Goal: Find specific page/section: Find specific page/section

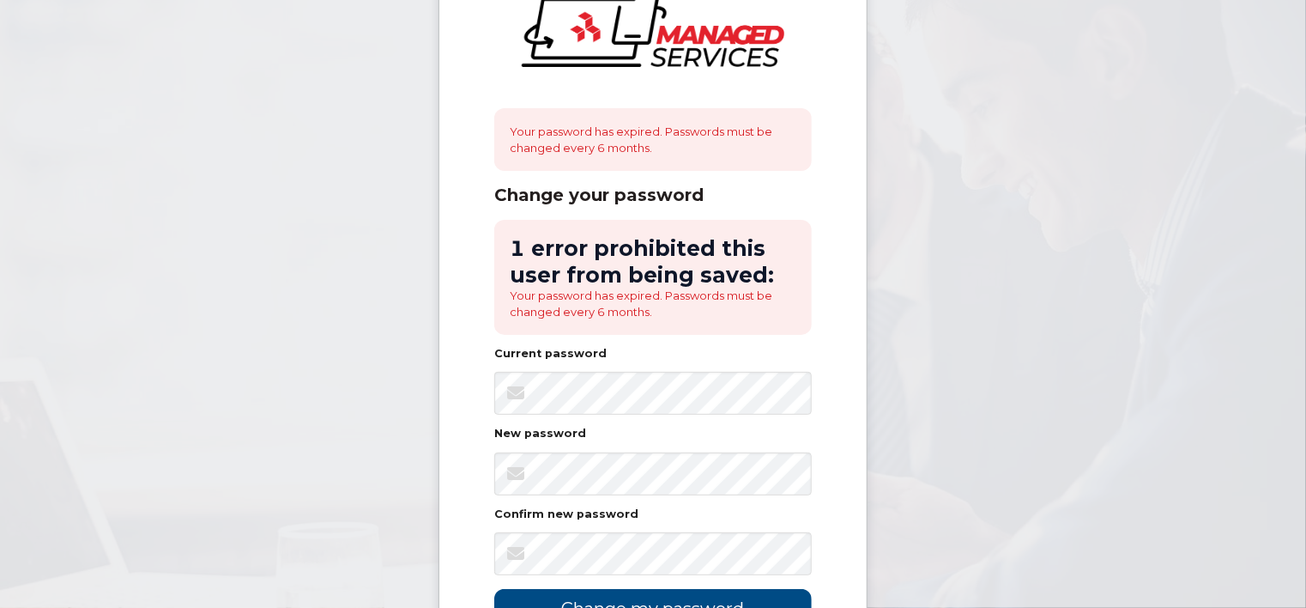
scroll to position [172, 0]
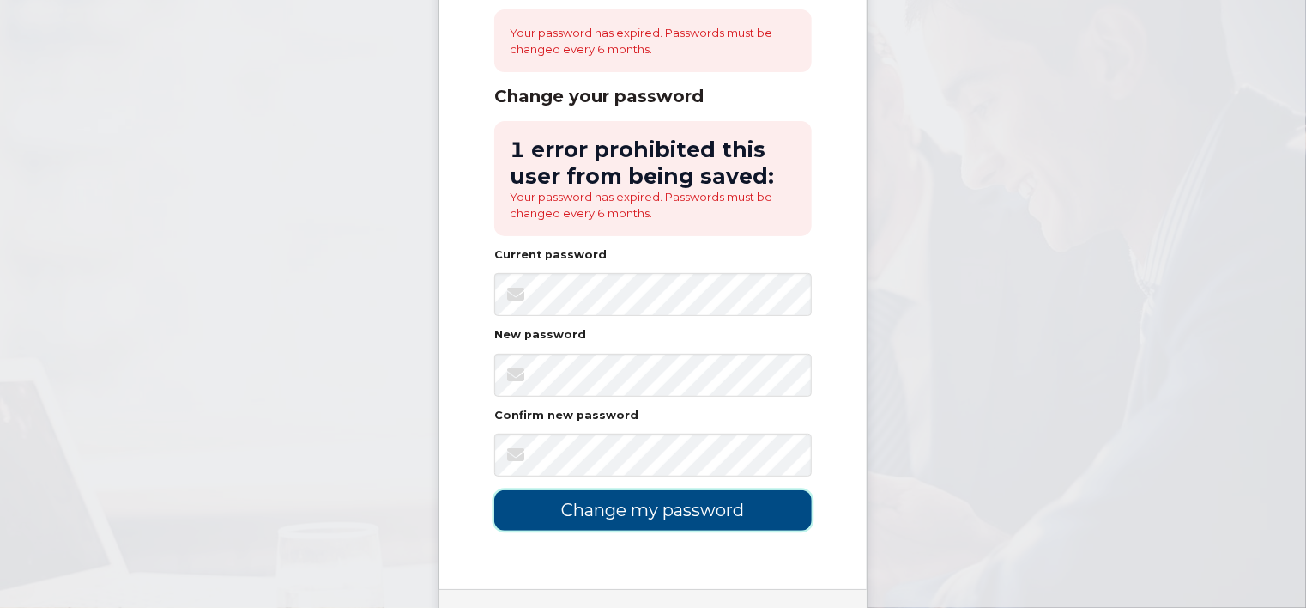
click at [615, 512] on input "Change my password" at bounding box center [653, 510] width 318 height 40
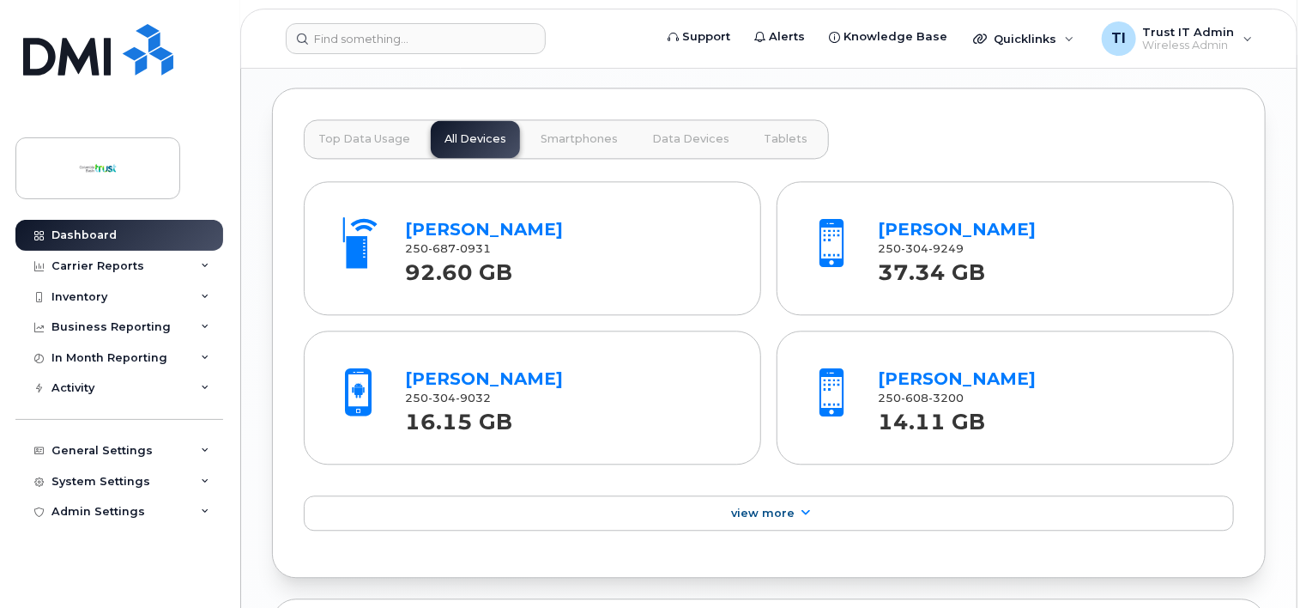
scroll to position [1888, 0]
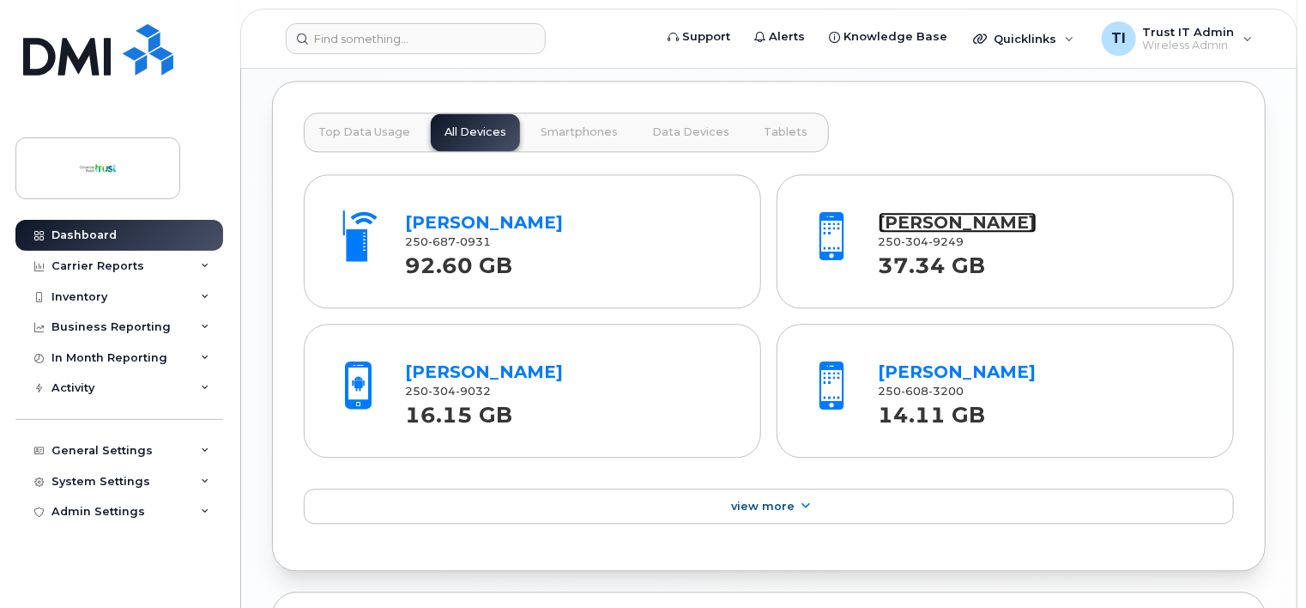
click at [947, 215] on link "[PERSON_NAME]" at bounding box center [958, 222] width 158 height 21
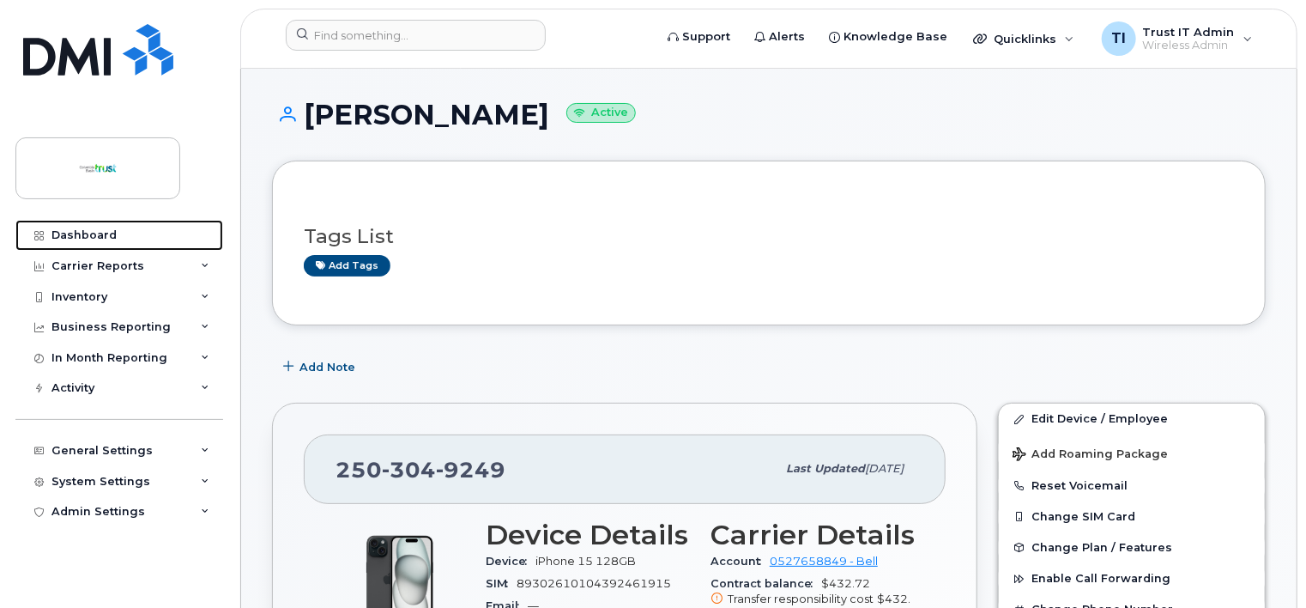
drag, startPoint x: 97, startPoint y: 228, endPoint x: 506, endPoint y: 235, distance: 408.6
click at [97, 228] on div "Dashboard" at bounding box center [83, 235] width 65 height 14
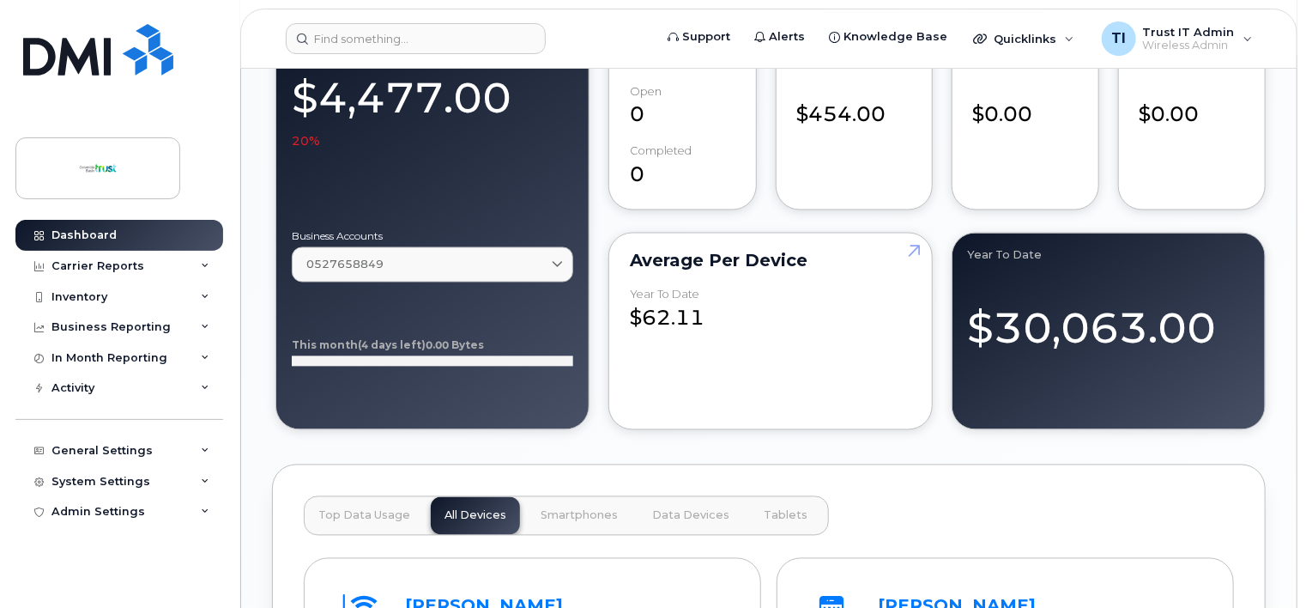
scroll to position [1373, 0]
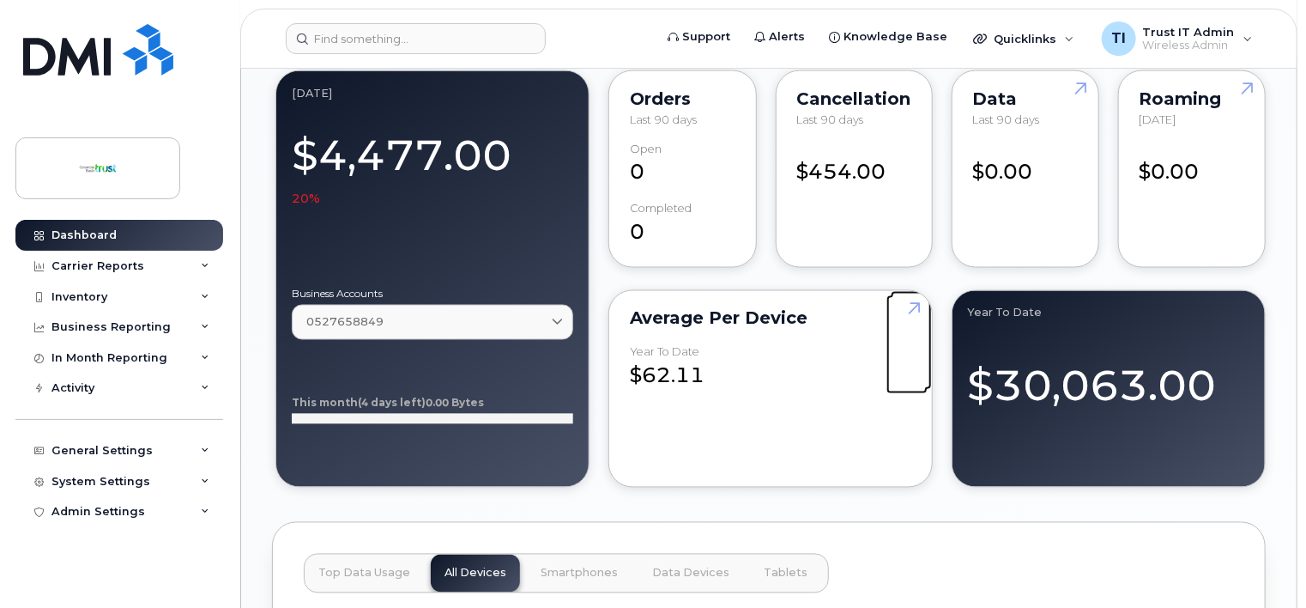
click at [907, 302] on link at bounding box center [911, 340] width 41 height 99
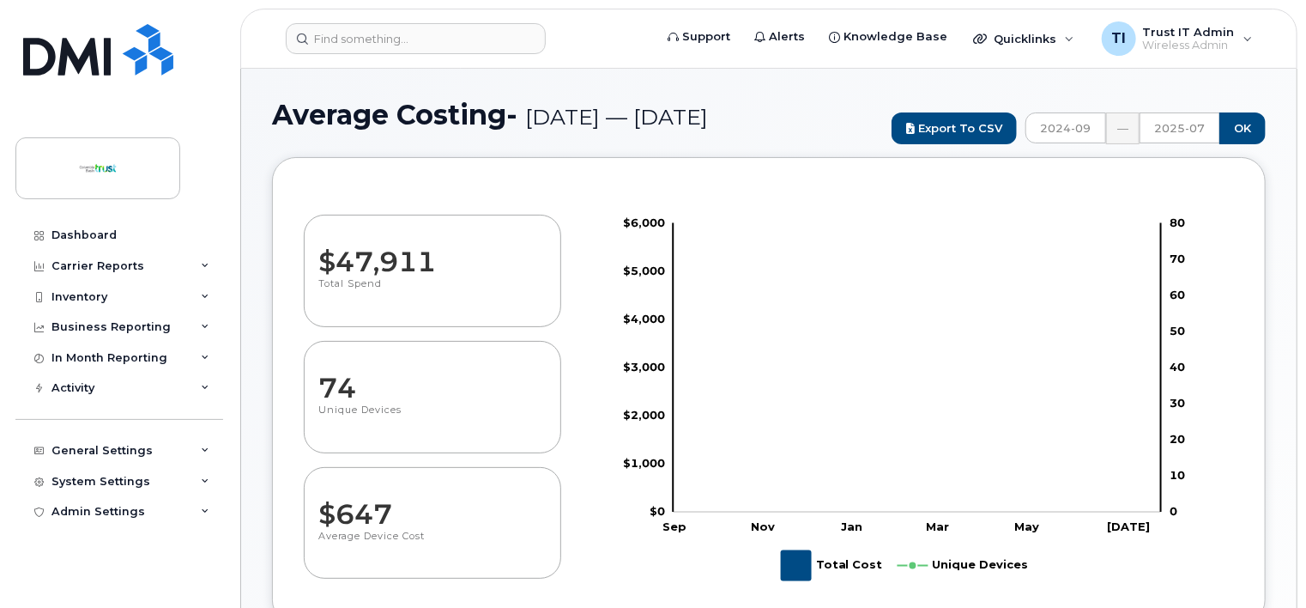
select select "100"
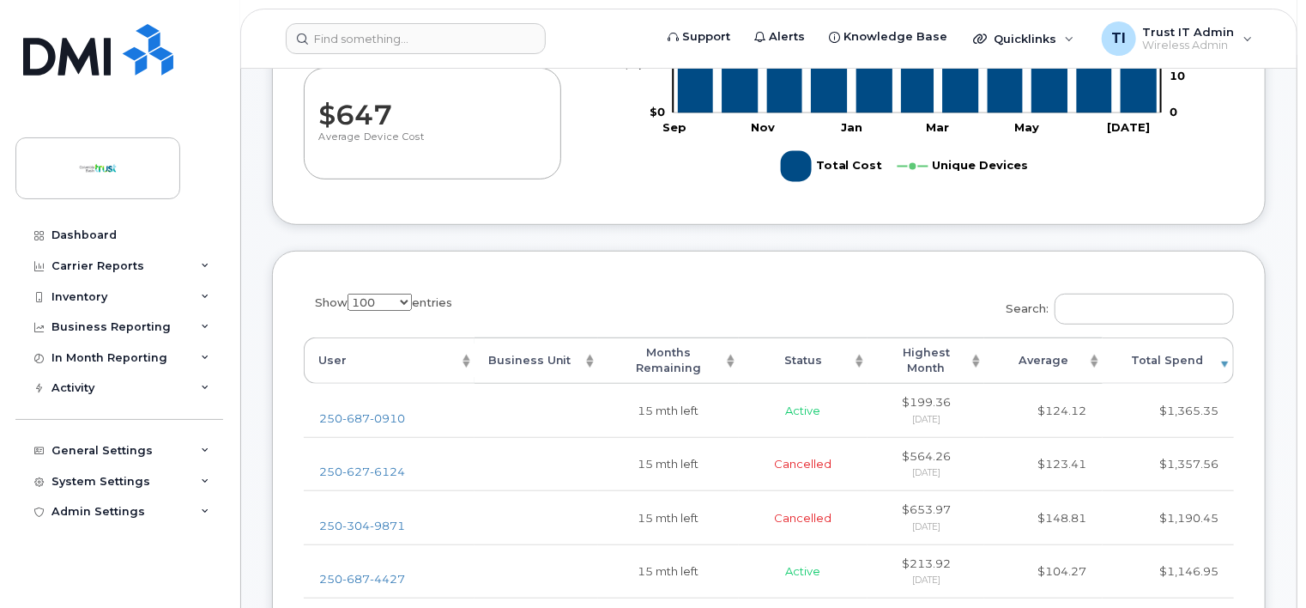
scroll to position [429, 0]
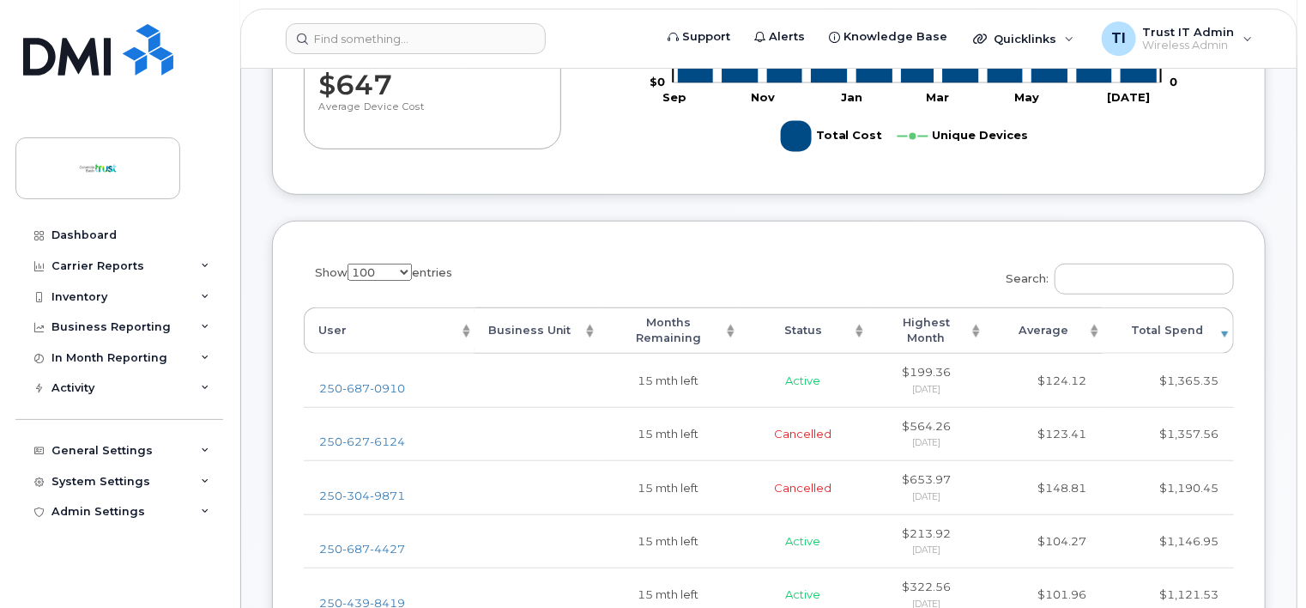
click at [918, 323] on th "Highest Month" at bounding box center [926, 330] width 117 height 47
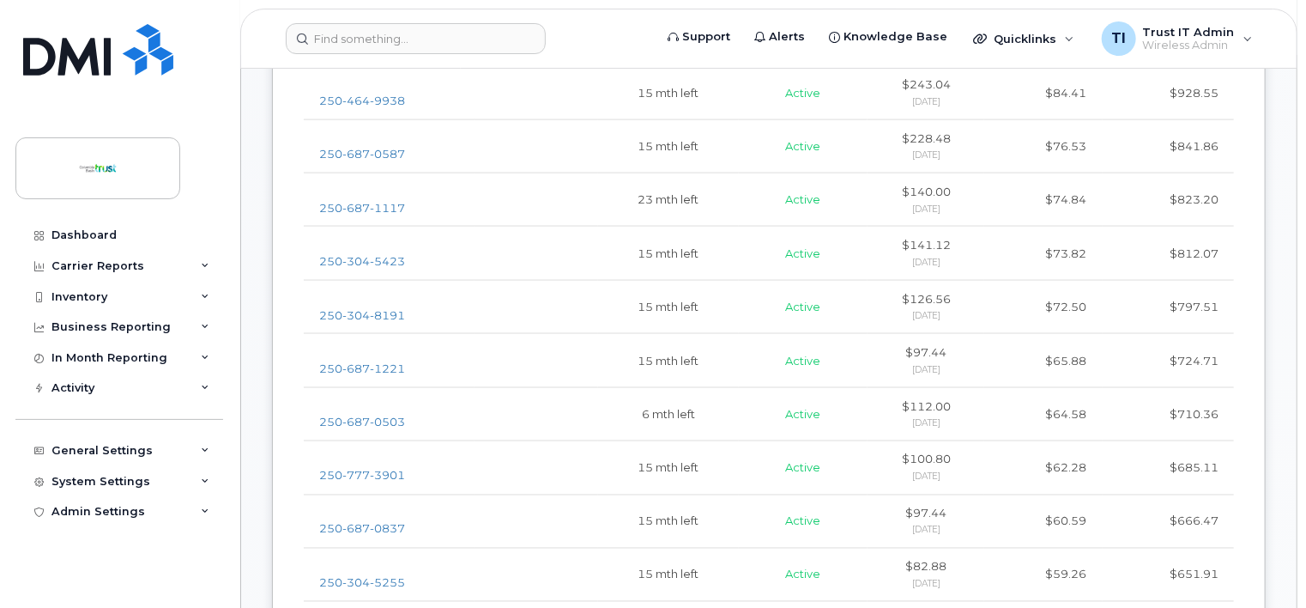
scroll to position [1202, 0]
click at [62, 293] on div "Inventory" at bounding box center [79, 297] width 56 height 14
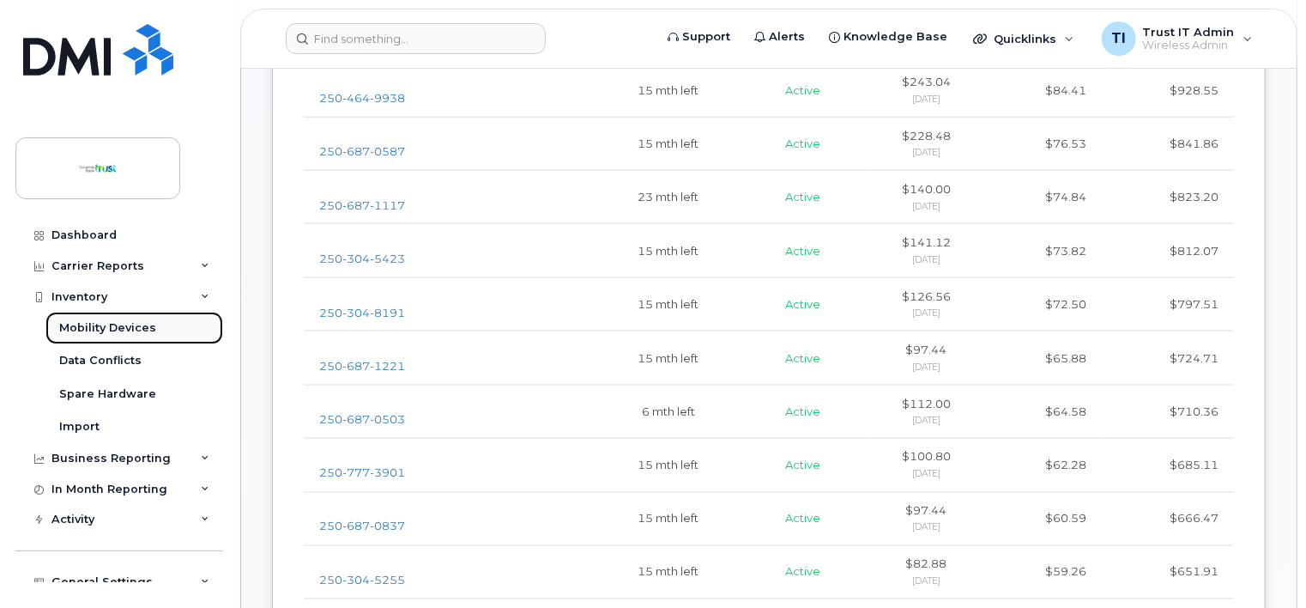
click at [130, 323] on div "Mobility Devices" at bounding box center [107, 327] width 97 height 15
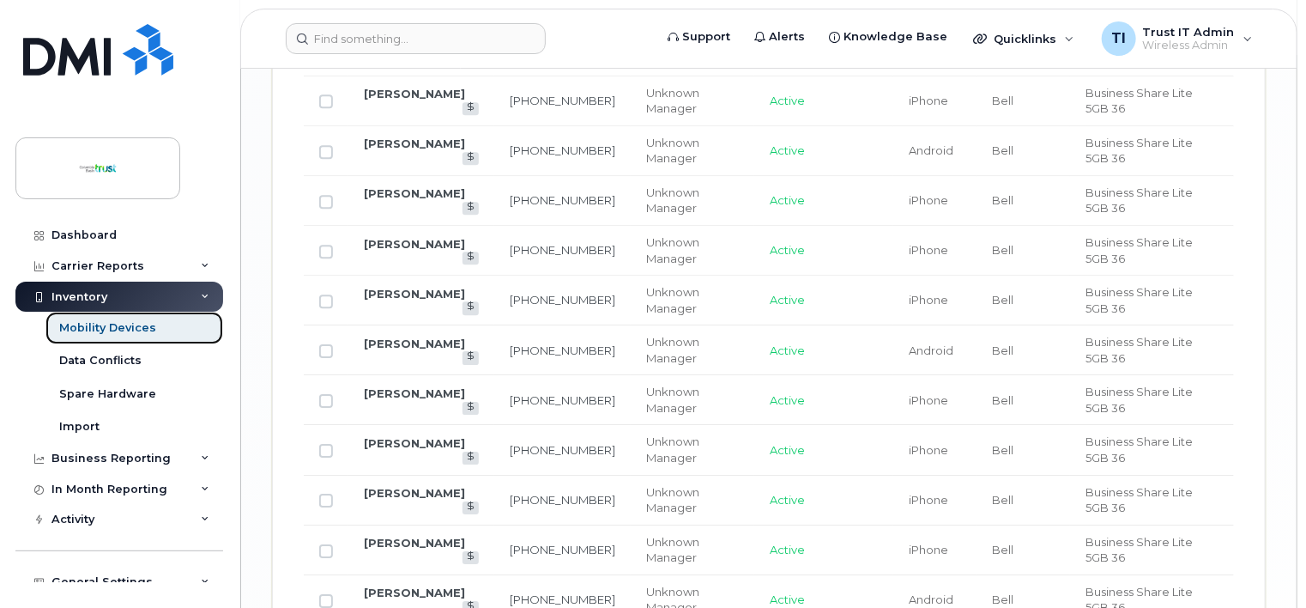
scroll to position [2661, 0]
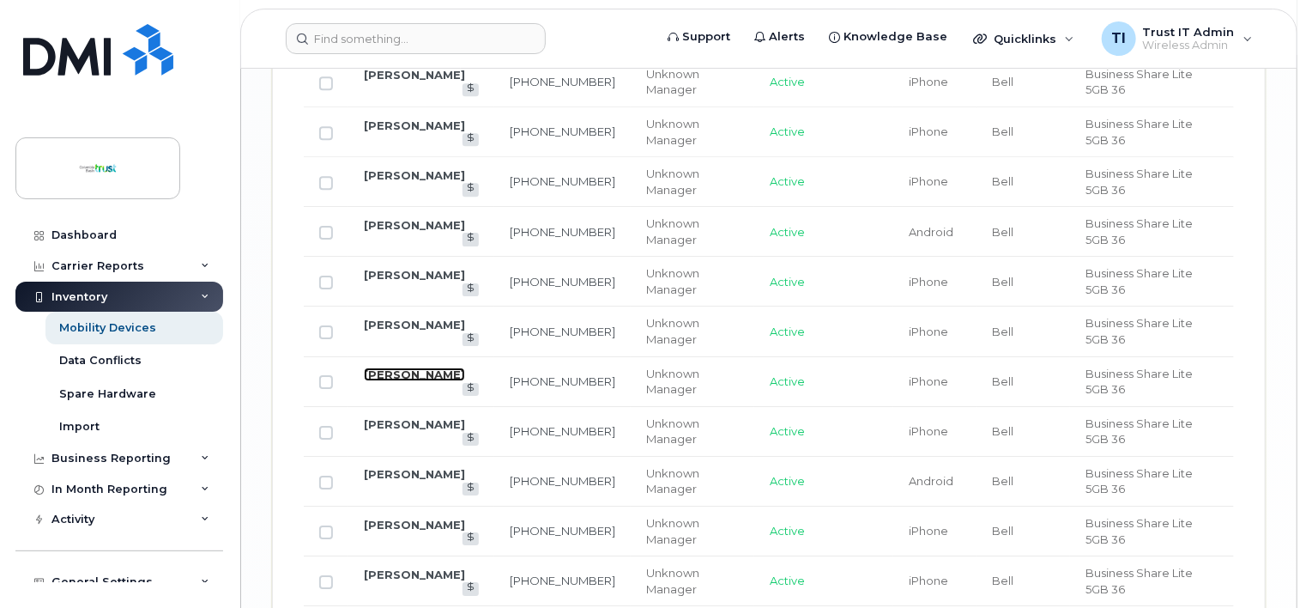
click at [398, 374] on link "[PERSON_NAME]" at bounding box center [414, 374] width 101 height 14
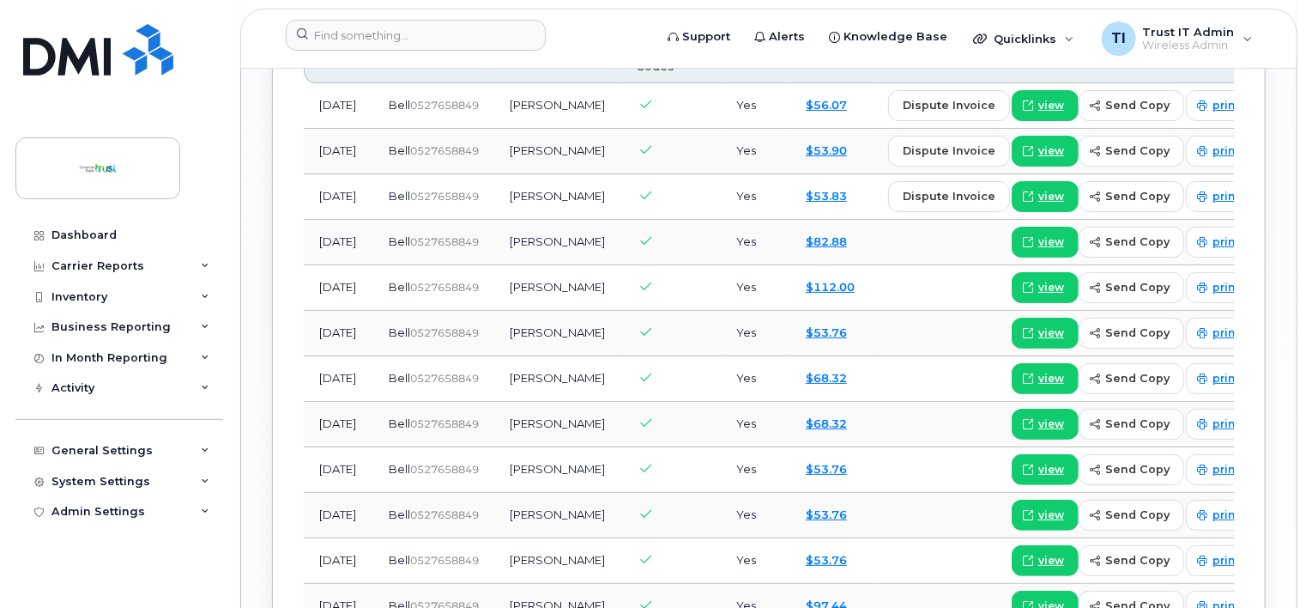
scroll to position [1545, 0]
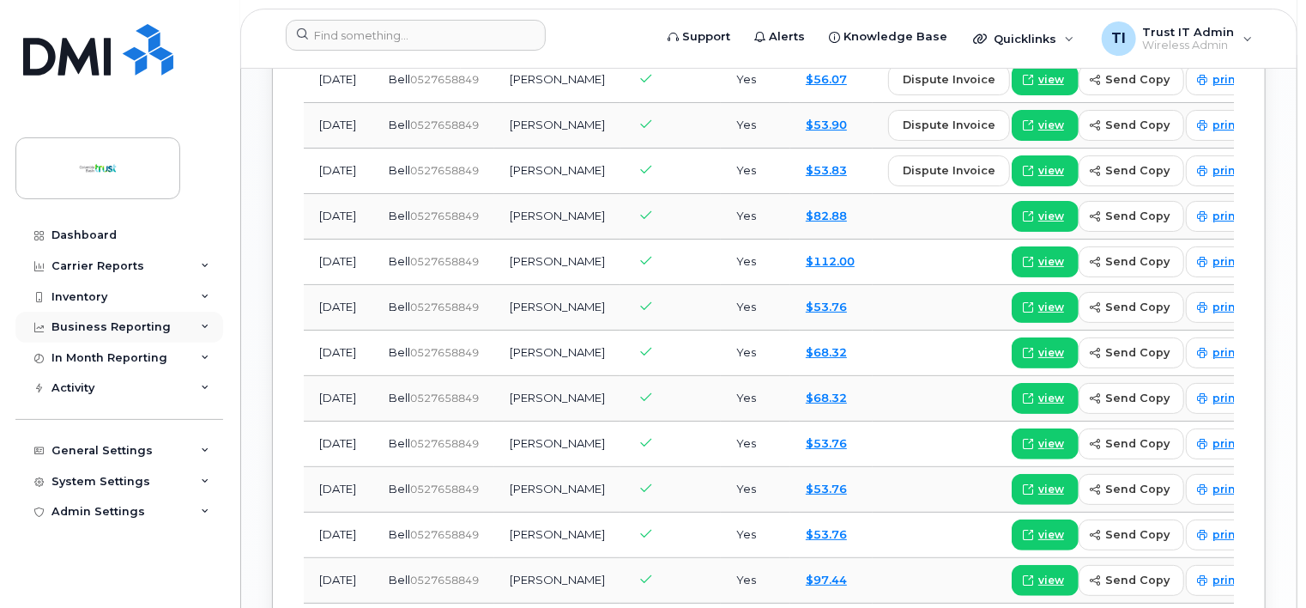
click at [96, 332] on div "Business Reporting" at bounding box center [110, 327] width 119 height 14
